Goal: Task Accomplishment & Management: Manage account settings

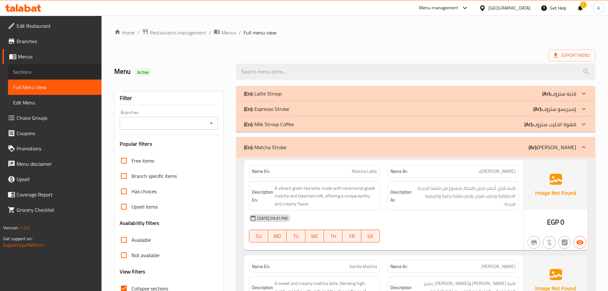
click at [50, 70] on span "Sections" at bounding box center [54, 72] width 83 height 8
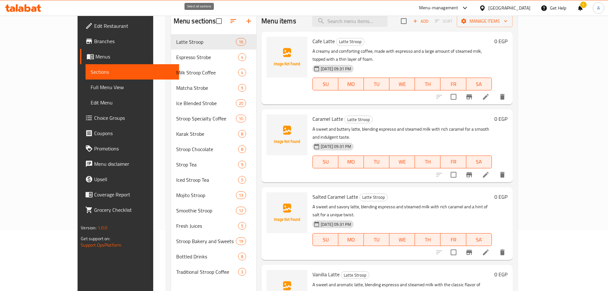
scroll to position [26, 0]
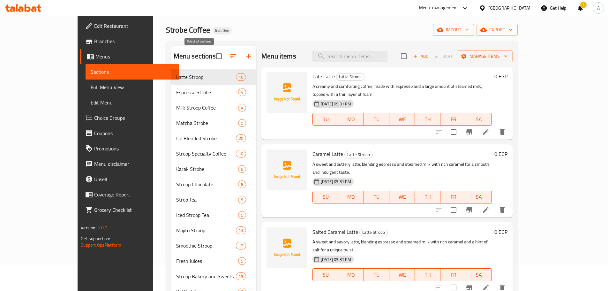
click at [212, 50] on input "checkbox" at bounding box center [218, 55] width 13 height 13
checkbox input "true"
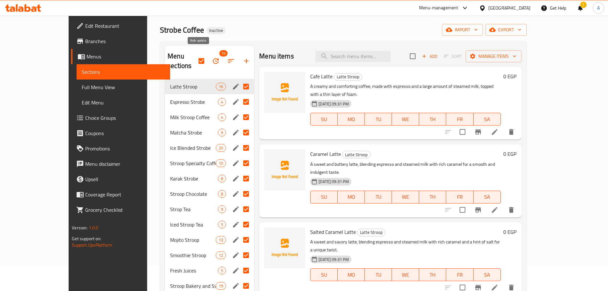
click at [212, 57] on icon "button" at bounding box center [216, 61] width 8 height 8
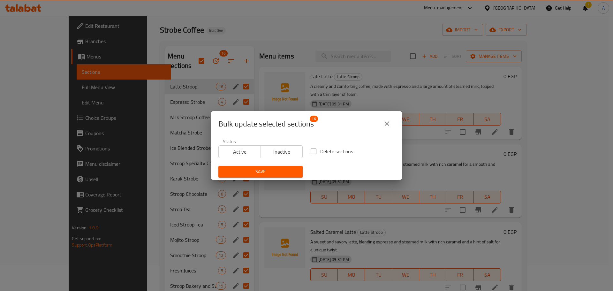
click at [382, 125] on button "close" at bounding box center [386, 123] width 15 height 15
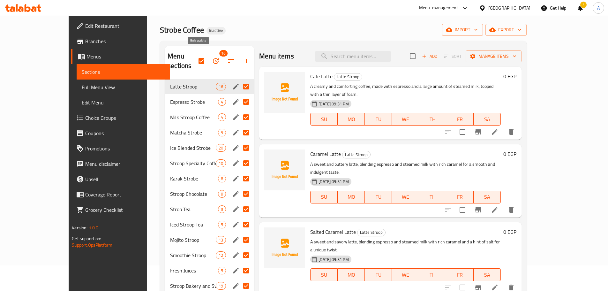
click at [212, 57] on icon "button" at bounding box center [216, 61] width 8 height 8
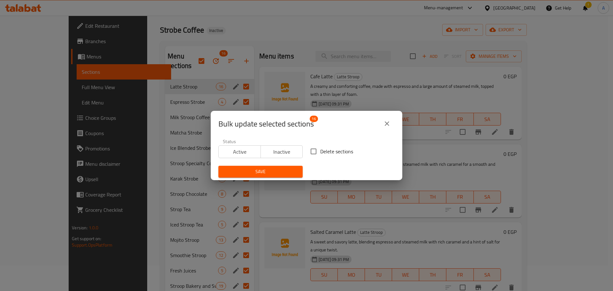
click at [322, 154] on span "Delete sections" at bounding box center [336, 151] width 33 height 8
click at [320, 154] on input "Delete sections" at bounding box center [313, 151] width 13 height 13
checkbox input "true"
click at [284, 162] on div "Status Active Inactive Delete sections Save" at bounding box center [306, 158] width 184 height 46
click at [283, 169] on span "Save" at bounding box center [260, 172] width 74 height 8
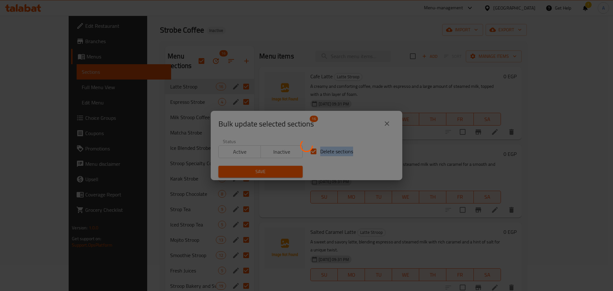
checkbox input "false"
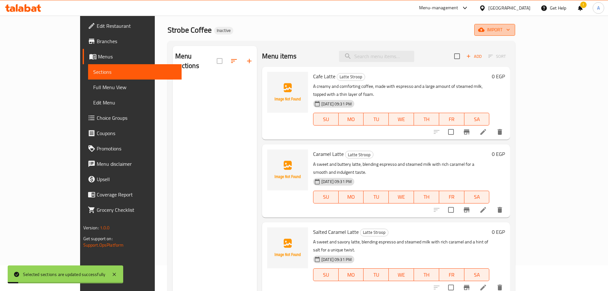
click at [511, 27] on icon "button" at bounding box center [508, 29] width 6 height 6
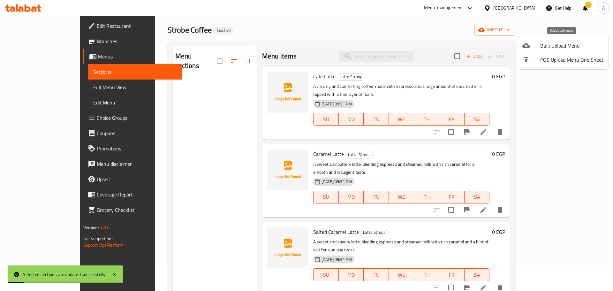
click at [557, 46] on span "Bulk Upload Menu" at bounding box center [571, 46] width 63 height 8
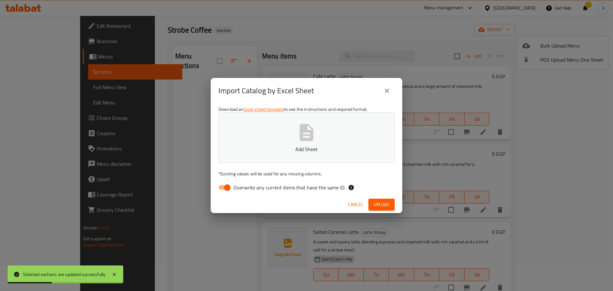
click at [310, 184] on span "Overwrite any current items that have the same ID." at bounding box center [289, 188] width 112 height 8
click at [245, 184] on input "Overwrite any current items that have the same ID." at bounding box center [227, 187] width 36 height 12
checkbox input "false"
click at [375, 203] on span "Upload" at bounding box center [381, 204] width 16 height 8
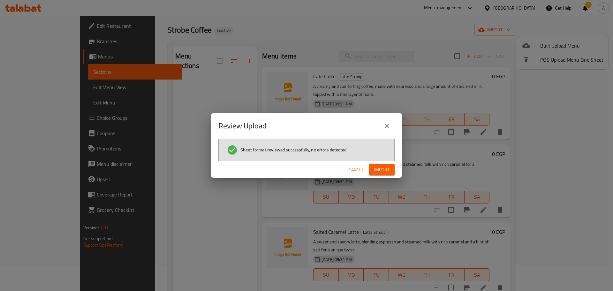
click at [382, 167] on span "Import" at bounding box center [381, 170] width 15 height 8
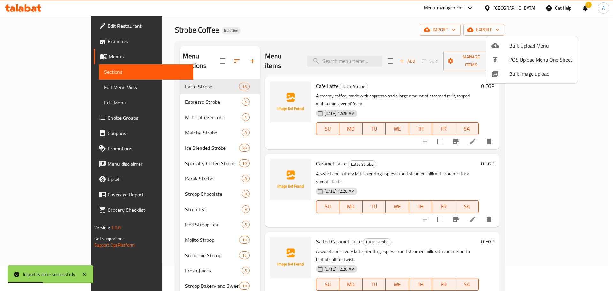
click at [27, 88] on div at bounding box center [306, 145] width 613 height 291
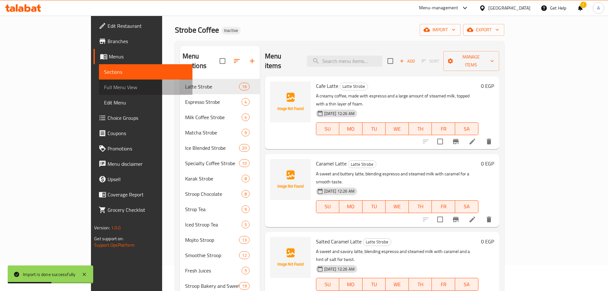
click at [104, 88] on span "Full Menu View" at bounding box center [145, 87] width 83 height 8
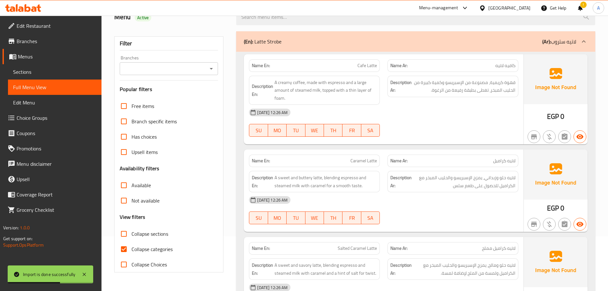
scroll to position [57, 0]
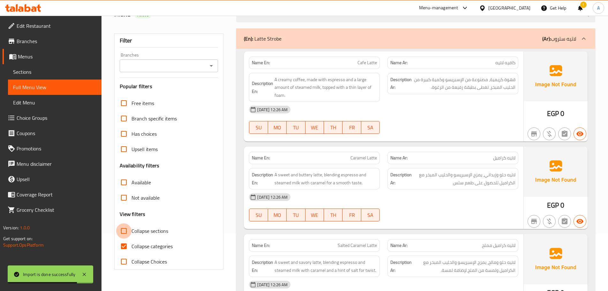
click at [128, 228] on input "Collapse sections" at bounding box center [123, 230] width 15 height 15
checkbox input "true"
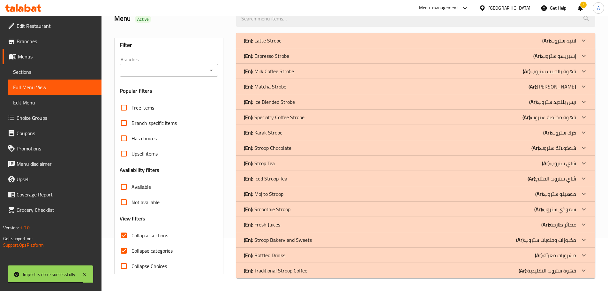
scroll to position [53, 0]
click at [229, 179] on div "Filter Branches Branches Popular filters Free items Branch specific items Has c…" at bounding box center [171, 155] width 122 height 253
click at [264, 131] on p "(En): Karak Strobe" at bounding box center [263, 133] width 39 height 8
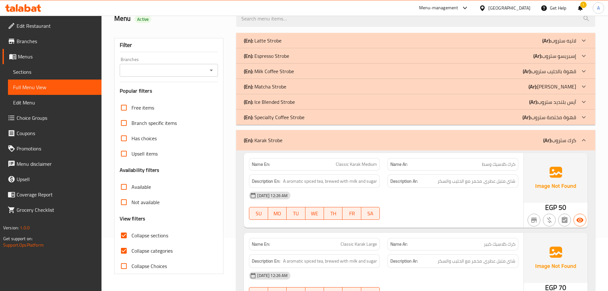
click at [267, 120] on p "(En): Specialty Coffee Strobe" at bounding box center [274, 117] width 61 height 8
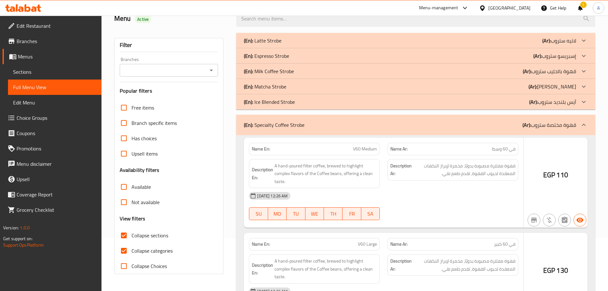
click at [267, 105] on p "(En): Ice Blended Strobe" at bounding box center [269, 102] width 51 height 8
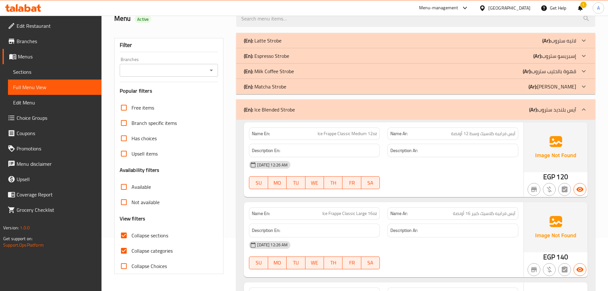
click at [268, 88] on p "(En): Matcha Strobe" at bounding box center [265, 87] width 42 height 8
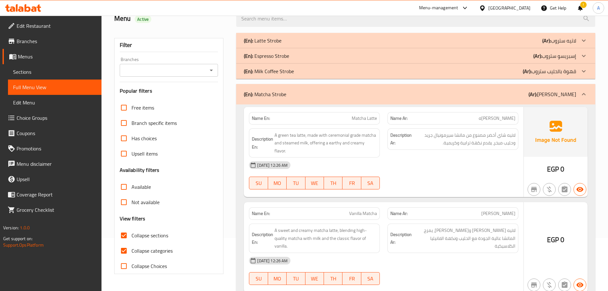
click at [272, 68] on p "(En): Milk Coffee Strobe" at bounding box center [269, 71] width 50 height 8
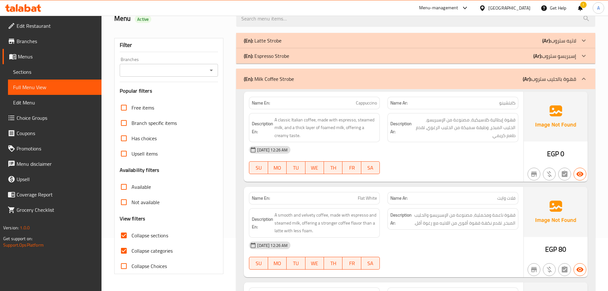
click at [272, 53] on p "(En): Espresso Strobe" at bounding box center [266, 56] width 45 height 8
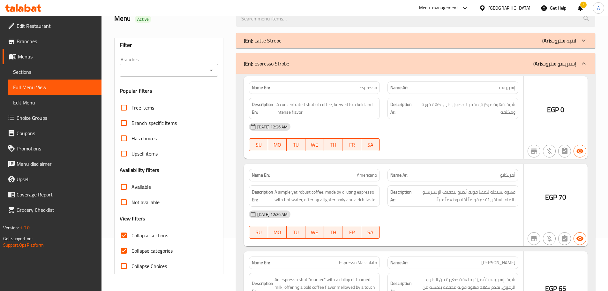
click at [274, 37] on p "(En): Latte Strobe" at bounding box center [263, 41] width 38 height 8
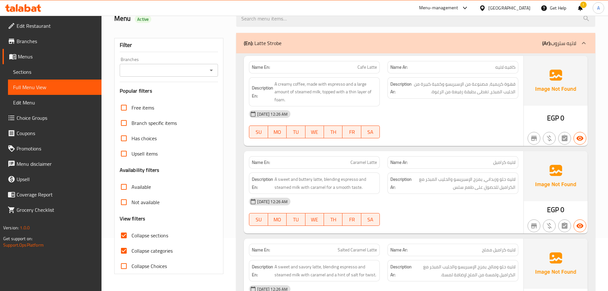
click at [401, 101] on div "Description Ar: قهوة كريمية، مصنوعة من الإسبريسو وكمية كبيرة من الحليب المبخر، …" at bounding box center [453, 91] width 139 height 37
click at [421, 120] on div "[DATE] 12:26 AM" at bounding box center [383, 113] width 277 height 15
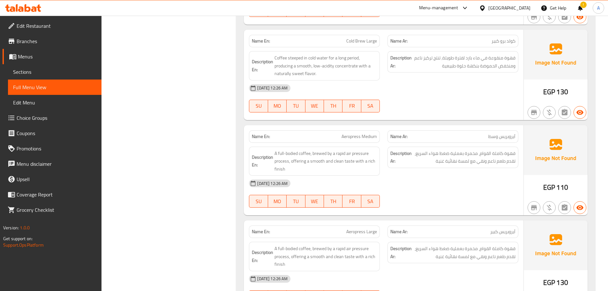
scroll to position [1545, 0]
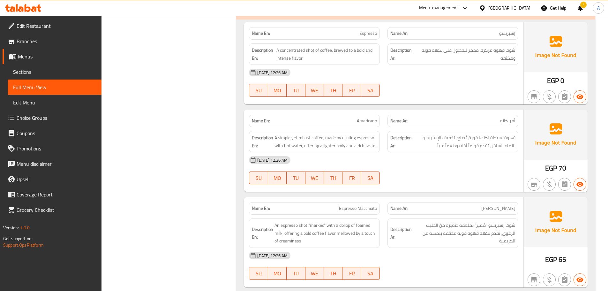
click at [406, 94] on div at bounding box center [453, 97] width 139 height 8
click at [421, 75] on div "[DATE] 12:26 AM" at bounding box center [383, 72] width 277 height 15
click at [436, 80] on div "[DATE] 12:26 AM" at bounding box center [383, 72] width 277 height 15
click at [454, 75] on div "[DATE] 12:26 AM" at bounding box center [383, 72] width 277 height 15
click at [445, 89] on div "[DATE] 12:26 AM SU MO TU WE TH FR SA" at bounding box center [383, 83] width 277 height 36
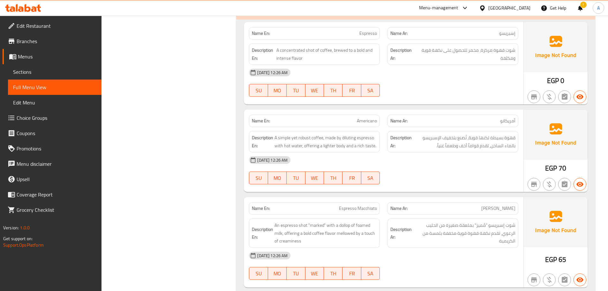
click at [382, 79] on div "[DATE] 12:26 AM" at bounding box center [383, 72] width 277 height 15
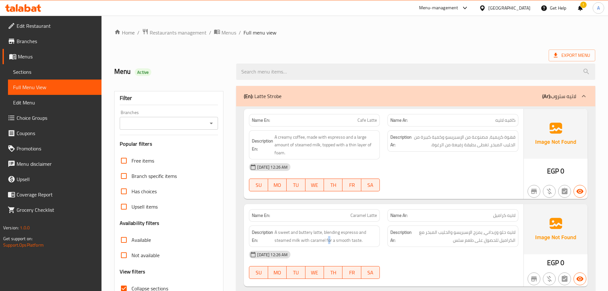
drag, startPoint x: 328, startPoint y: 244, endPoint x: 331, endPoint y: 246, distance: 3.9
click at [330, 245] on div "Description En: A sweet and buttery latte, blending espresso and steamed milk w…" at bounding box center [314, 235] width 131 height 21
click at [440, 143] on span "قهوة كريمية، مصنوعة من الإسبريسو وكمية كبيرة من الحليب المبخر، تغطى بطبقة رفيعة…" at bounding box center [464, 141] width 102 height 16
drag, startPoint x: 489, startPoint y: 144, endPoint x: 478, endPoint y: 145, distance: 11.2
click at [478, 145] on span "قهوة كريمية، مصنوعة من الإسبريسو وكمية كبيرة من الحليب المبخر، تغطى بطبقة رفيعة…" at bounding box center [464, 141] width 102 height 16
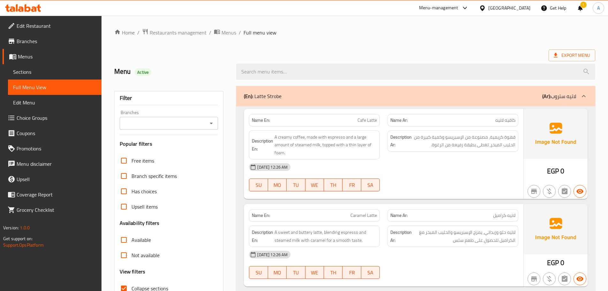
scroll to position [2145, 0]
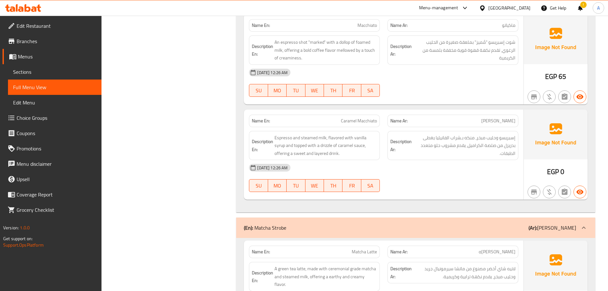
click at [422, 74] on div "[DATE] 12:26 AM" at bounding box center [383, 72] width 277 height 15
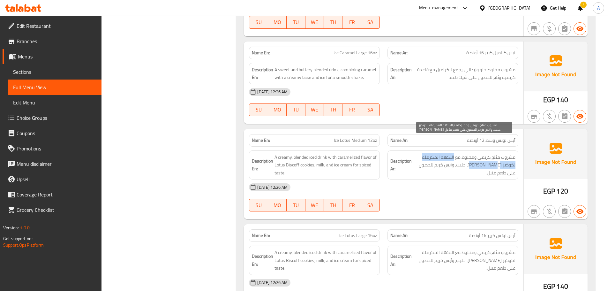
drag, startPoint x: 454, startPoint y: 142, endPoint x: 474, endPoint y: 148, distance: 21.0
click at [474, 153] on span "مشروب مثلج كريمي ومخلوط مع النكهة المكرملة لكوكيز [PERSON_NAME]، حليب، وآيس كري…" at bounding box center [464, 165] width 102 height 24
click at [445, 157] on span "مشروب مثلج كريمي ومخلوط مع النكهة المكرملة لكوكيز [PERSON_NAME]، حليب، وآيس كري…" at bounding box center [464, 165] width 102 height 24
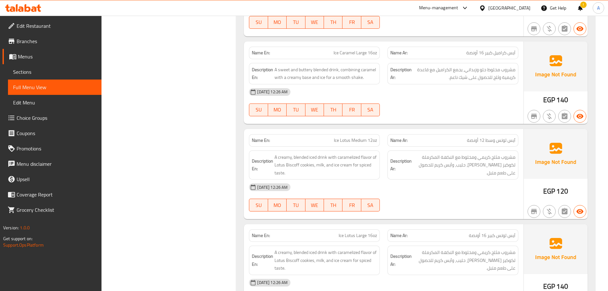
scroll to position [6390, 0]
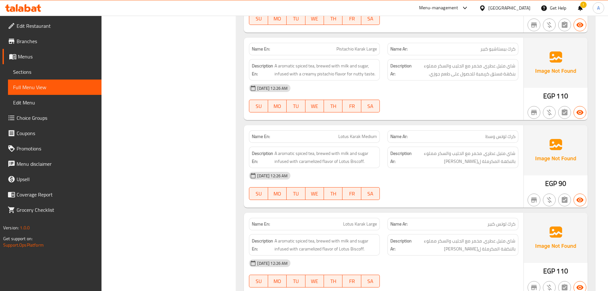
click at [389, 109] on div at bounding box center [453, 113] width 139 height 8
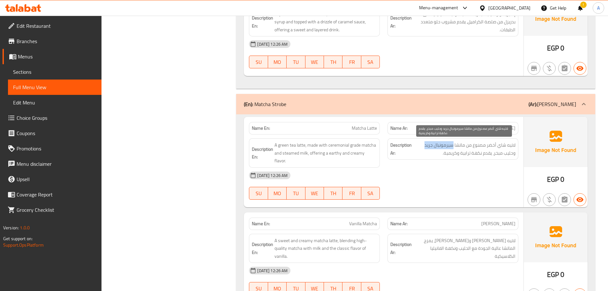
drag, startPoint x: 454, startPoint y: 145, endPoint x: 424, endPoint y: 145, distance: 29.4
click at [424, 145] on span "لاتيه شاي أخضر مصنوع من ماتشا سيرمونيال جريد وحليب مبخر، يقدم نكهة ترابية وكريم…" at bounding box center [464, 149] width 102 height 16
copy span "[PERSON_NAME]"
click at [408, 145] on strong "Description Ar:" at bounding box center [400, 149] width 21 height 16
click at [356, 129] on span "Matcha Latte" at bounding box center [364, 128] width 25 height 7
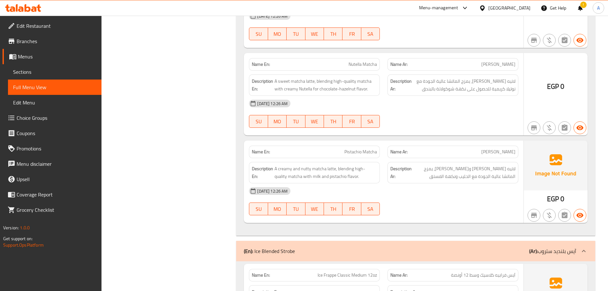
scroll to position [2978, 0]
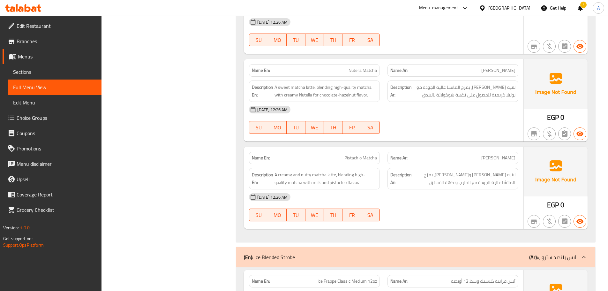
click at [409, 102] on div "[DATE] 12:26 AM SU MO TU WE TH FR SA" at bounding box center [383, 120] width 277 height 36
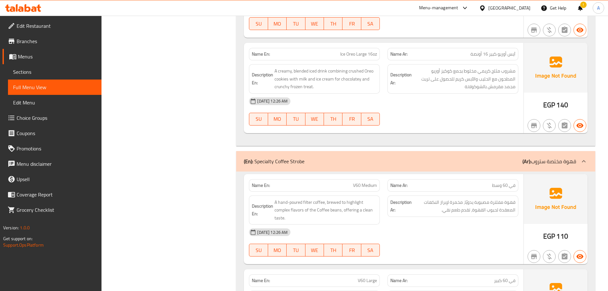
click at [466, 199] on div "Description Ar: قهوة مفلترة مصبوبة يدويًا، مخمرة لإبراز النكهات المعقدة لحبوب ا…" at bounding box center [452, 205] width 131 height 21
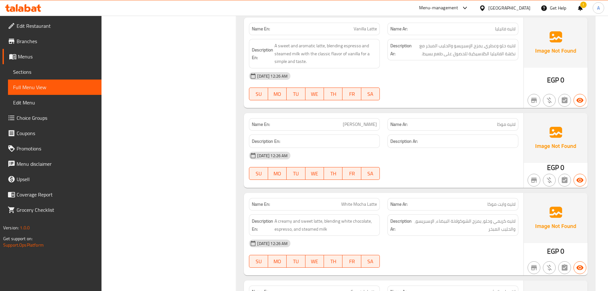
scroll to position [372, 0]
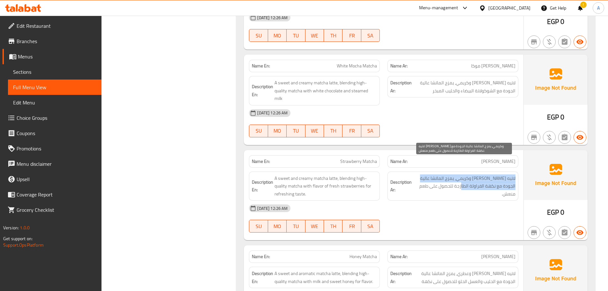
drag, startPoint x: 516, startPoint y: 160, endPoint x: 463, endPoint y: 171, distance: 54.6
click at [473, 172] on div "Description Ar: لاتيه [PERSON_NAME] وكريمي، يمزج الماتشا عالية الجودة مع نكهة ا…" at bounding box center [452, 185] width 131 height 29
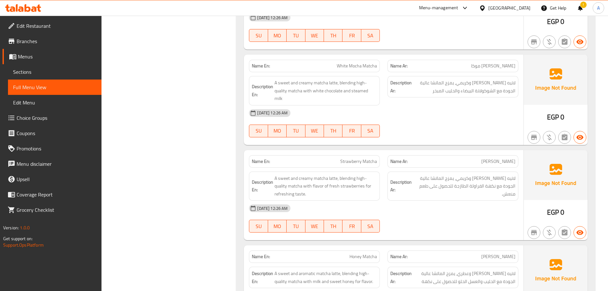
click at [430, 158] on p "Name Ar: [PERSON_NAME]" at bounding box center [452, 161] width 125 height 7
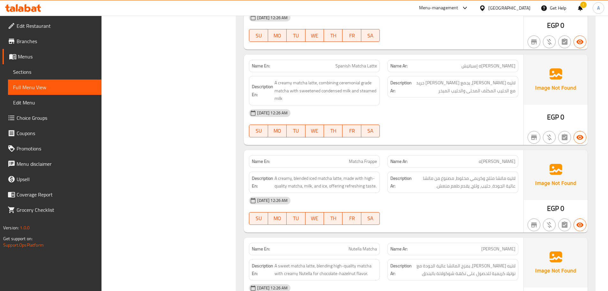
click at [369, 158] on span "Matcha Frappe" at bounding box center [363, 161] width 28 height 7
copy span "Matcha Frappe"
drag, startPoint x: 478, startPoint y: 150, endPoint x: 516, endPoint y: 147, distance: 38.8
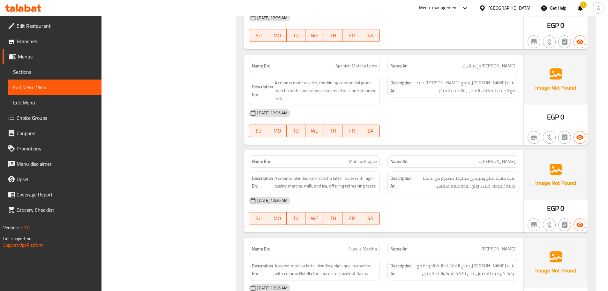
click at [480, 155] on div "Name Ar: [PERSON_NAME]" at bounding box center [452, 161] width 131 height 12
drag, startPoint x: 515, startPoint y: 146, endPoint x: 493, endPoint y: 145, distance: 22.4
click at [493, 155] on div "Name Ar: [PERSON_NAME]" at bounding box center [452, 161] width 131 height 12
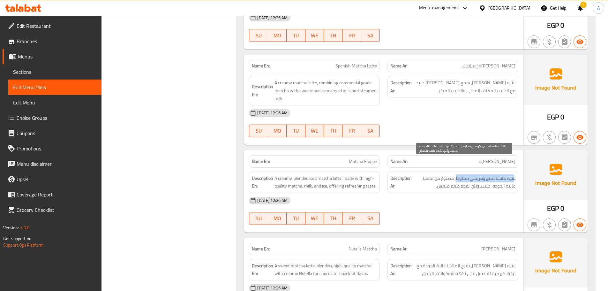
drag, startPoint x: 514, startPoint y: 163, endPoint x: 429, endPoint y: 164, distance: 85.2
click at [456, 174] on span "لاتيه ماتشا مثلج وكريمي مخلوط، مصنوع من ماتشا عالية الجودة، حليب، وثلج، يقدم طع…" at bounding box center [464, 182] width 102 height 16
click at [458, 174] on span "لاتيه ماتشا مثلج وكريمي مخلوط، مصنوع من ماتشا عالية الجودة، حليب، وثلج، يقدم طع…" at bounding box center [464, 182] width 102 height 16
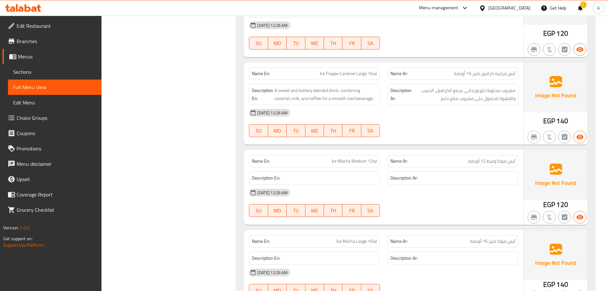
scroll to position [3464, 0]
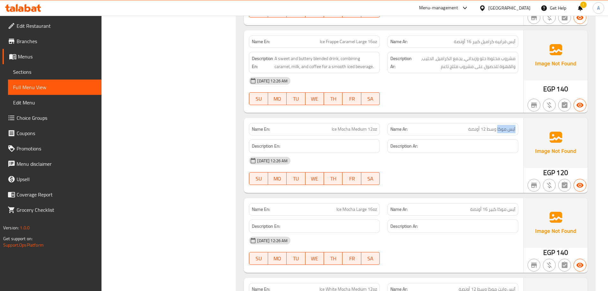
drag, startPoint x: 498, startPoint y: 112, endPoint x: 517, endPoint y: 113, distance: 19.8
click at [517, 123] on div "Name Ar: آيس موكا وسط 12 أونصة" at bounding box center [452, 129] width 131 height 12
copy span "آيس موكا"
click at [412, 135] on div "Description Ar:" at bounding box center [453, 145] width 139 height 21
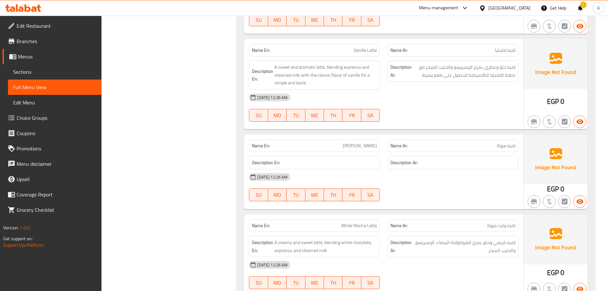
click at [509, 145] on span "لاتيه موكا" at bounding box center [506, 145] width 19 height 7
copy span "لاتيه موكا"
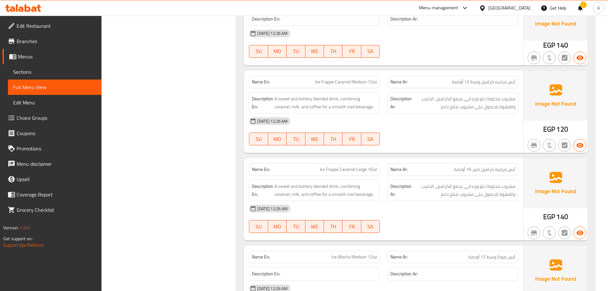
scroll to position [3432, 0]
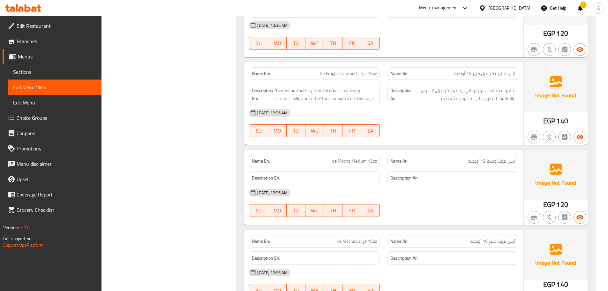
click at [266, 209] on div "Name En: Ice Mocha Medium 12oz Name Ar: آيس موكا وسط 12 أونصة Description En: D…" at bounding box center [384, 187] width 280 height 75
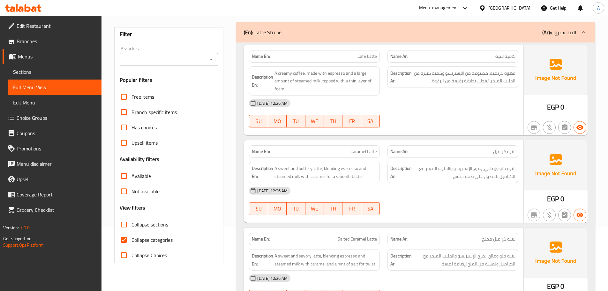
scroll to position [96, 0]
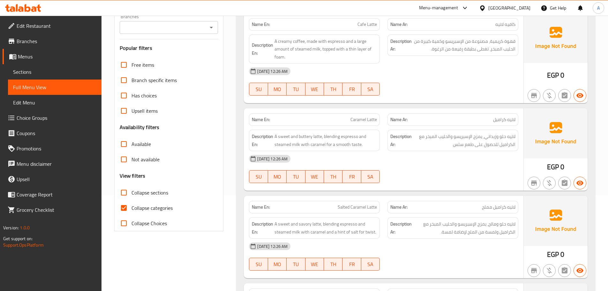
click at [130, 193] on input "Collapse sections" at bounding box center [123, 192] width 15 height 15
checkbox input "true"
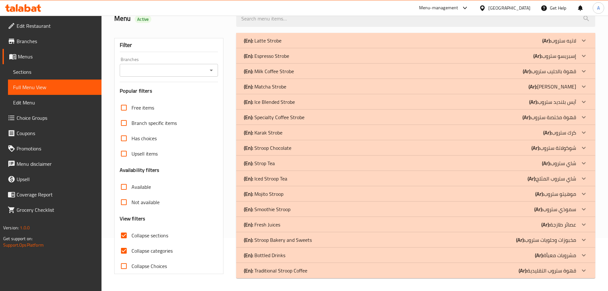
scroll to position [53, 0]
click at [264, 35] on div "(En): Latte Strobe (Ar): لاتيه ستروب" at bounding box center [415, 40] width 359 height 15
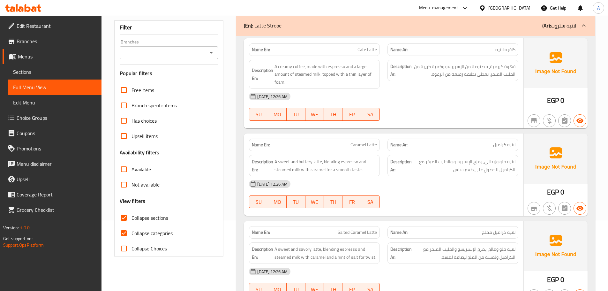
scroll to position [19, 0]
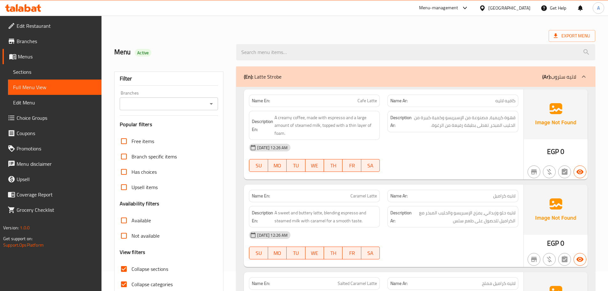
click at [573, 80] on p "(Ar): لاتيه ستروب" at bounding box center [559, 77] width 34 height 8
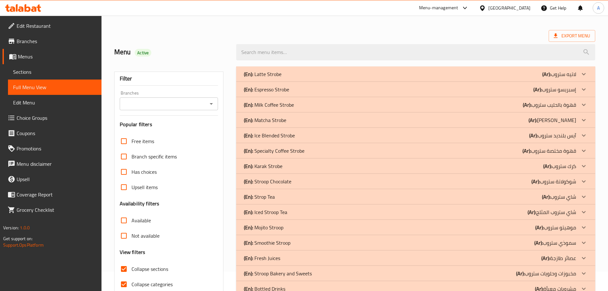
click at [560, 116] on p "(Ar): ماتشا ستروب" at bounding box center [553, 120] width 48 height 8
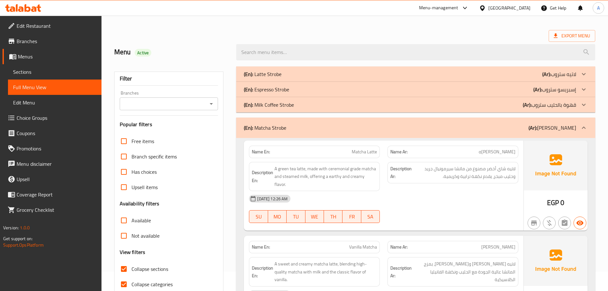
click at [380, 130] on div "(En): Matcha Strobe (Ar): [PERSON_NAME]" at bounding box center [410, 128] width 332 height 8
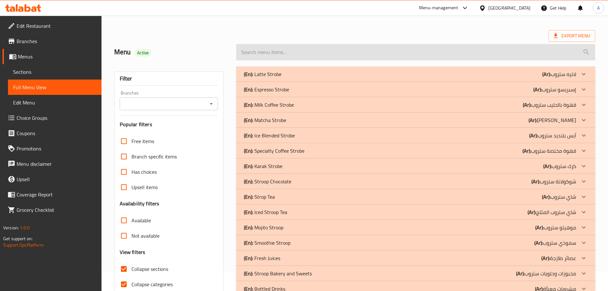
click at [366, 52] on input "search" at bounding box center [415, 52] width 359 height 16
paste input "Espresso"
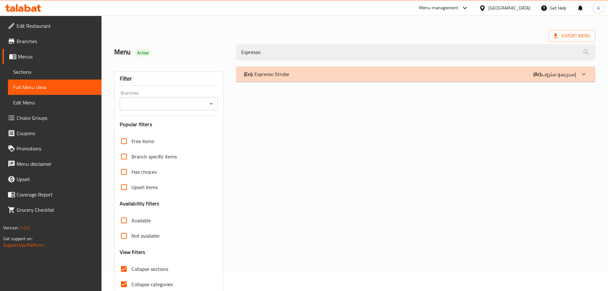
click at [296, 74] on div "(En): Espresso Strobe (Ar): إسبريسو ستروب" at bounding box center [410, 74] width 332 height 8
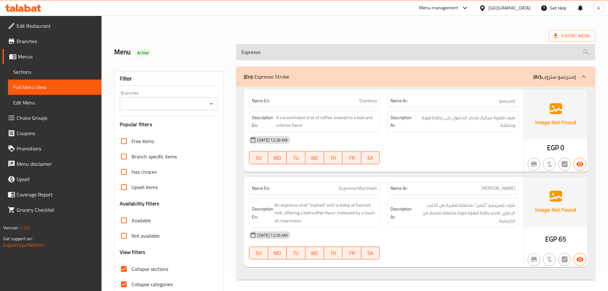
click at [405, 53] on input "Espresso" at bounding box center [415, 52] width 359 height 16
paste input "Cappuccin"
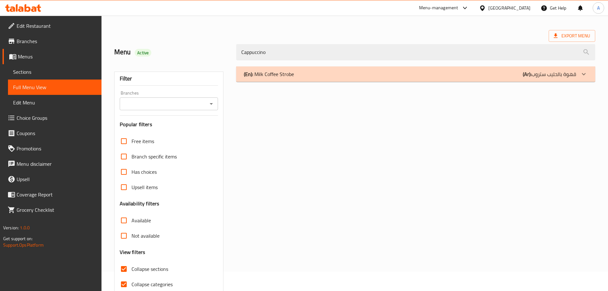
click at [398, 73] on div "(En): Milk Coffee Strobe (Ar): قهوة بالحليب ستروب" at bounding box center [410, 74] width 332 height 8
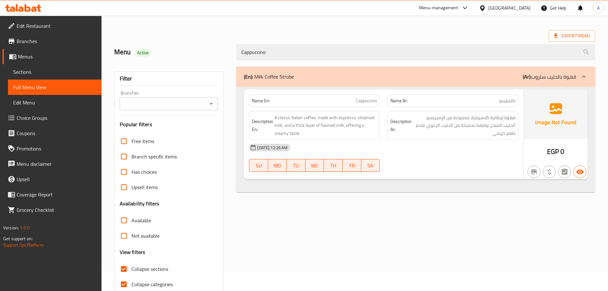
click at [398, 73] on div "(En): Milk Coffee Strobe (Ar): قهوة بالحليب ستروب" at bounding box center [410, 77] width 332 height 8
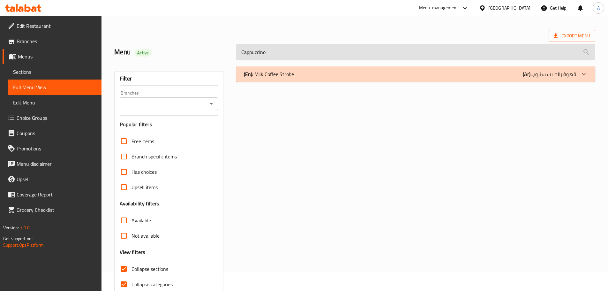
click at [377, 60] on input "Cappuccino" at bounding box center [415, 52] width 359 height 16
paste input "ramel Macchiato"
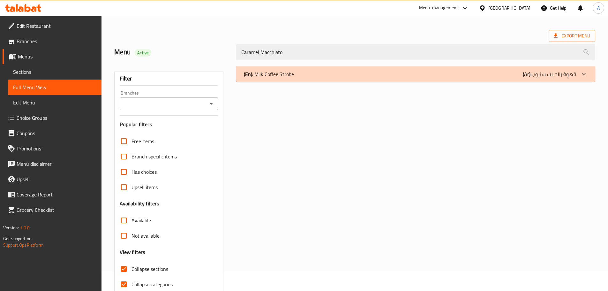
type input "Caramel Macchiato"
click at [342, 73] on div "(En): Milk Coffee Strobe (Ar): قهوة بالحليب ستروب" at bounding box center [410, 74] width 332 height 8
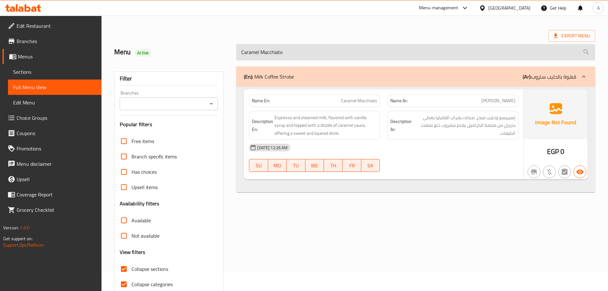
click at [324, 52] on input "Caramel Macchiato" at bounding box center [415, 52] width 359 height 16
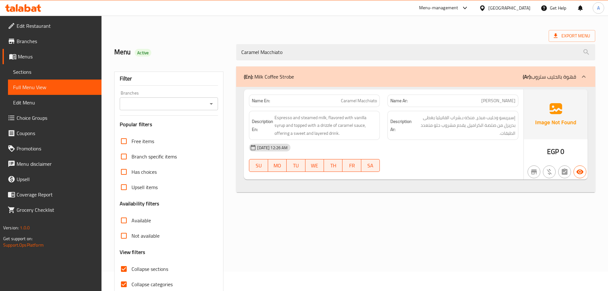
click at [228, 169] on div "Filter Branches Branches Popular filters Free items Branch specific items Has c…" at bounding box center [171, 187] width 122 height 249
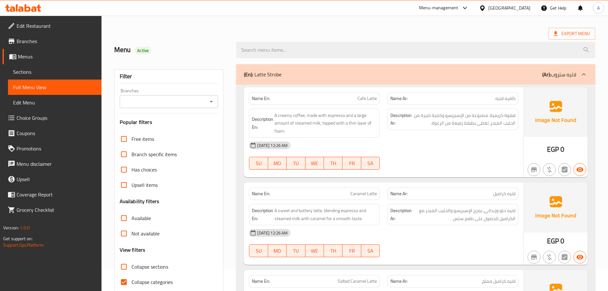
scroll to position [32, 0]
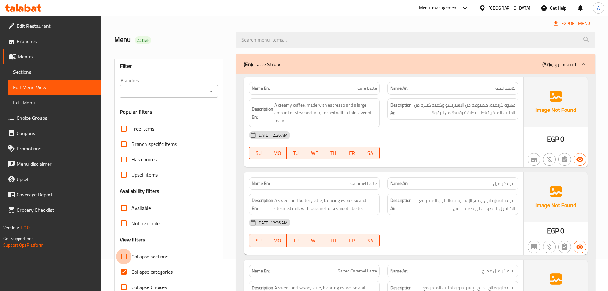
click at [120, 256] on input "Collapse sections" at bounding box center [123, 256] width 15 height 15
checkbox input "true"
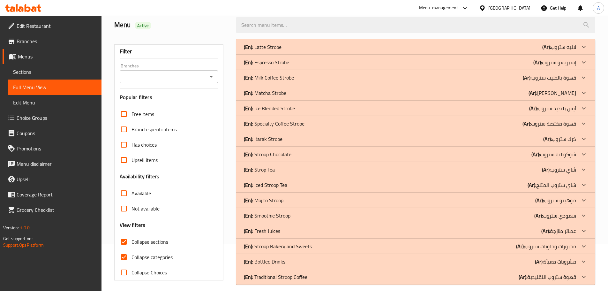
scroll to position [53, 0]
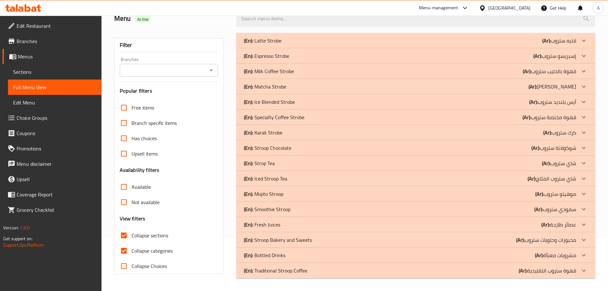
click at [272, 131] on p "(En): Karak Strobe" at bounding box center [263, 133] width 39 height 8
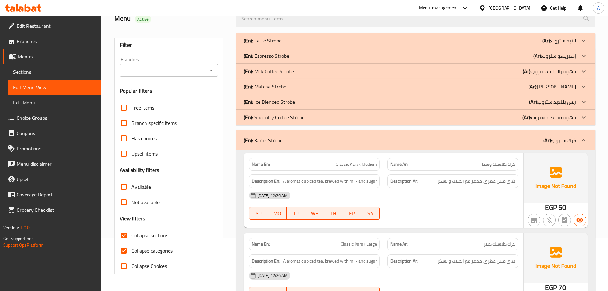
click at [274, 118] on p "(En): Specialty Coffee Strobe" at bounding box center [274, 117] width 61 height 8
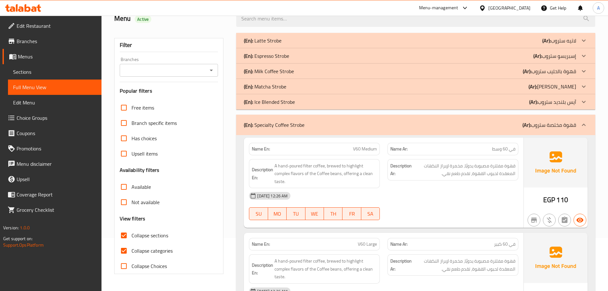
click at [274, 104] on p "(En): Ice Blended Strobe" at bounding box center [269, 102] width 51 height 8
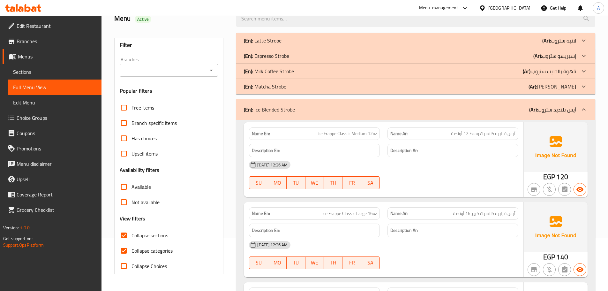
click at [277, 87] on p "(En): Matcha Strobe" at bounding box center [265, 87] width 42 height 8
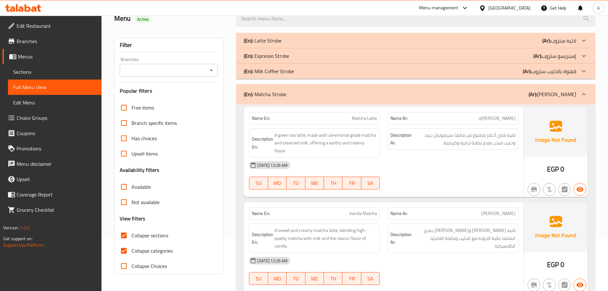
click at [280, 71] on p "(En): Milk Coffee Strobe" at bounding box center [269, 71] width 50 height 8
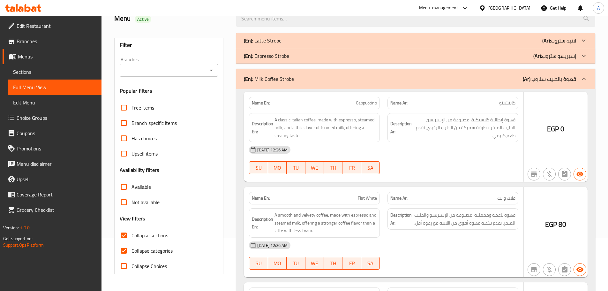
click at [284, 56] on p "(En): Espresso Strobe" at bounding box center [266, 56] width 45 height 8
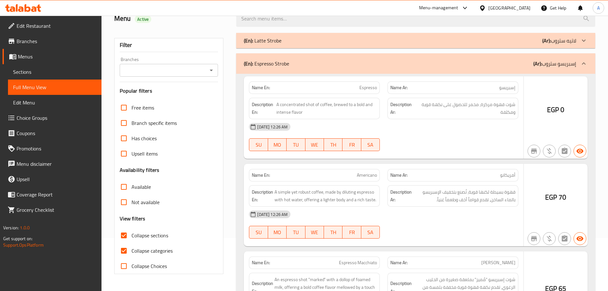
click at [284, 42] on div "(En): Latte Strobe (Ar): لاتيه ستروب" at bounding box center [410, 41] width 332 height 8
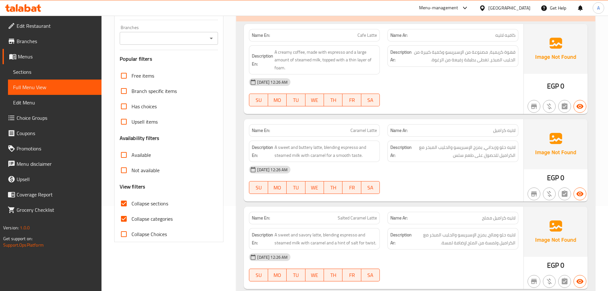
click at [126, 220] on input "Collapse categories" at bounding box center [123, 218] width 15 height 15
checkbox input "false"
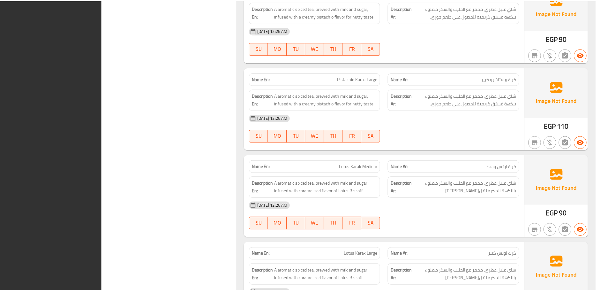
scroll to position [6548, 0]
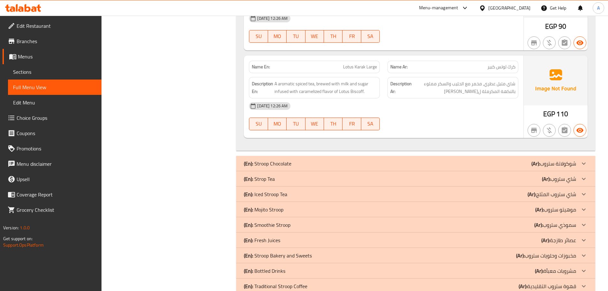
drag, startPoint x: 64, startPoint y: 71, endPoint x: 94, endPoint y: 68, distance: 30.2
click at [64, 71] on span "Sections" at bounding box center [54, 72] width 83 height 8
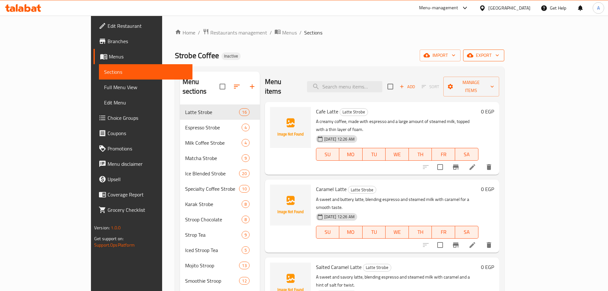
click at [473, 54] on icon "button" at bounding box center [470, 55] width 6 height 4
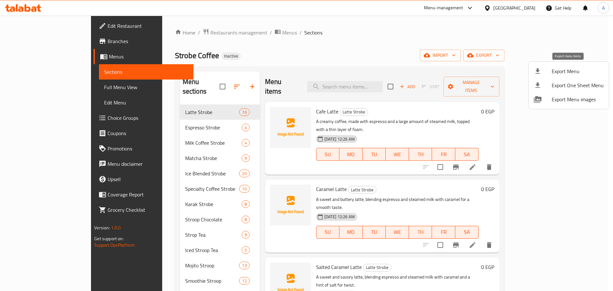
click at [542, 71] on div at bounding box center [543, 71] width 18 height 8
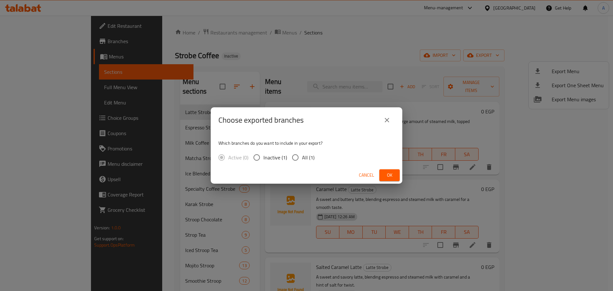
click at [312, 161] on span "All (1)" at bounding box center [308, 158] width 12 height 8
click at [302, 161] on input "All (1)" at bounding box center [295, 157] width 13 height 13
radio input "true"
click at [384, 176] on button "Ok" at bounding box center [389, 175] width 20 height 12
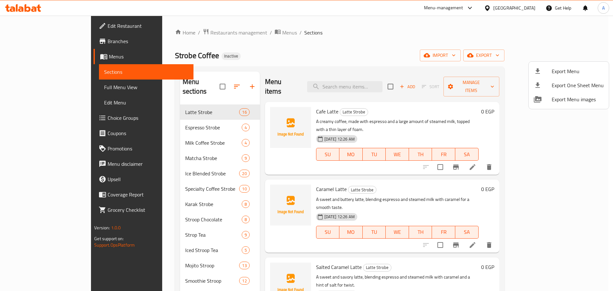
click at [36, 35] on div at bounding box center [306, 145] width 613 height 291
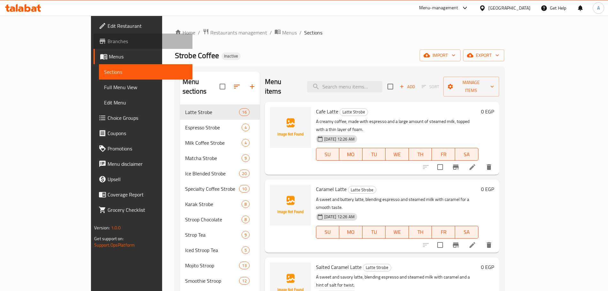
click at [108, 38] on span "Branches" at bounding box center [148, 41] width 80 height 8
